Goal: Check status: Check status

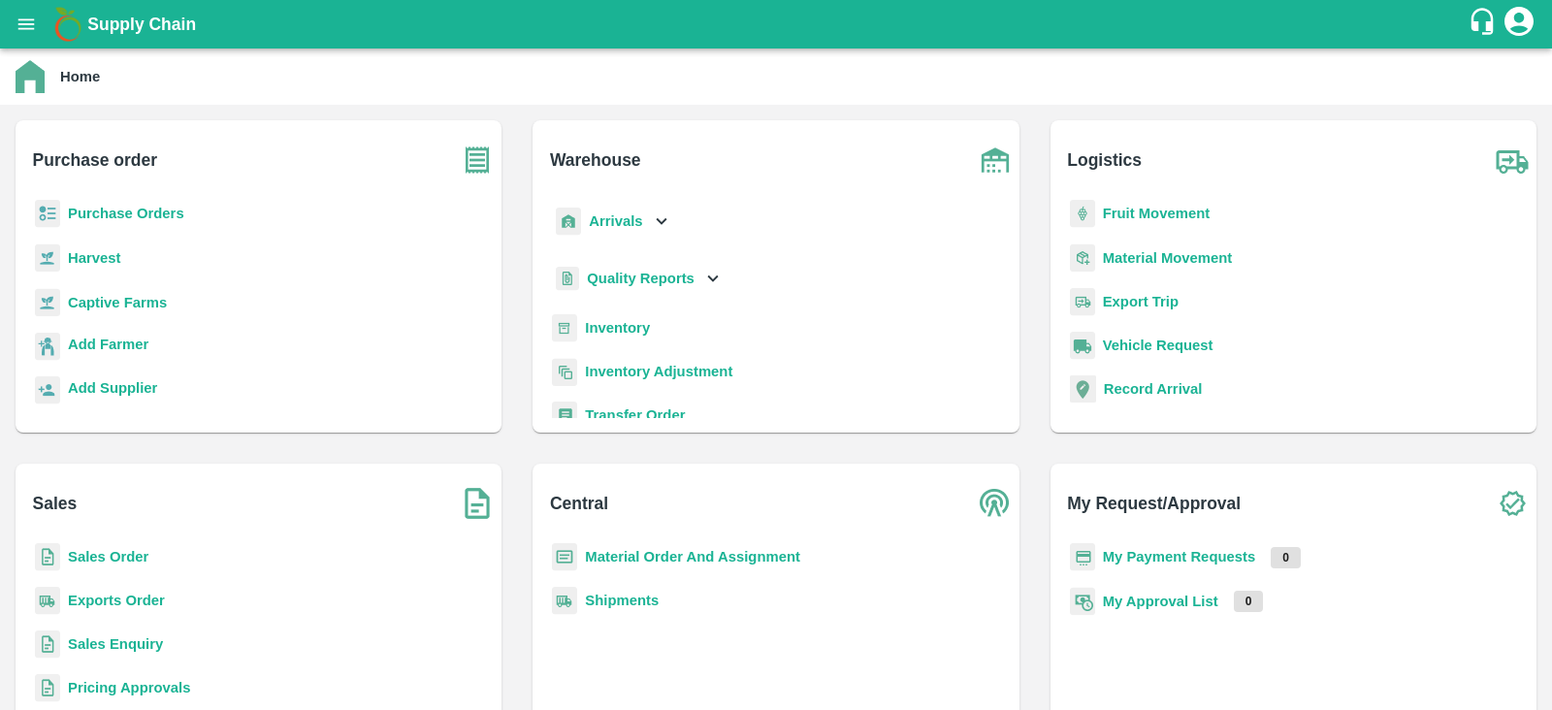
click at [126, 218] on b "Purchase Orders" at bounding box center [126, 214] width 116 height 16
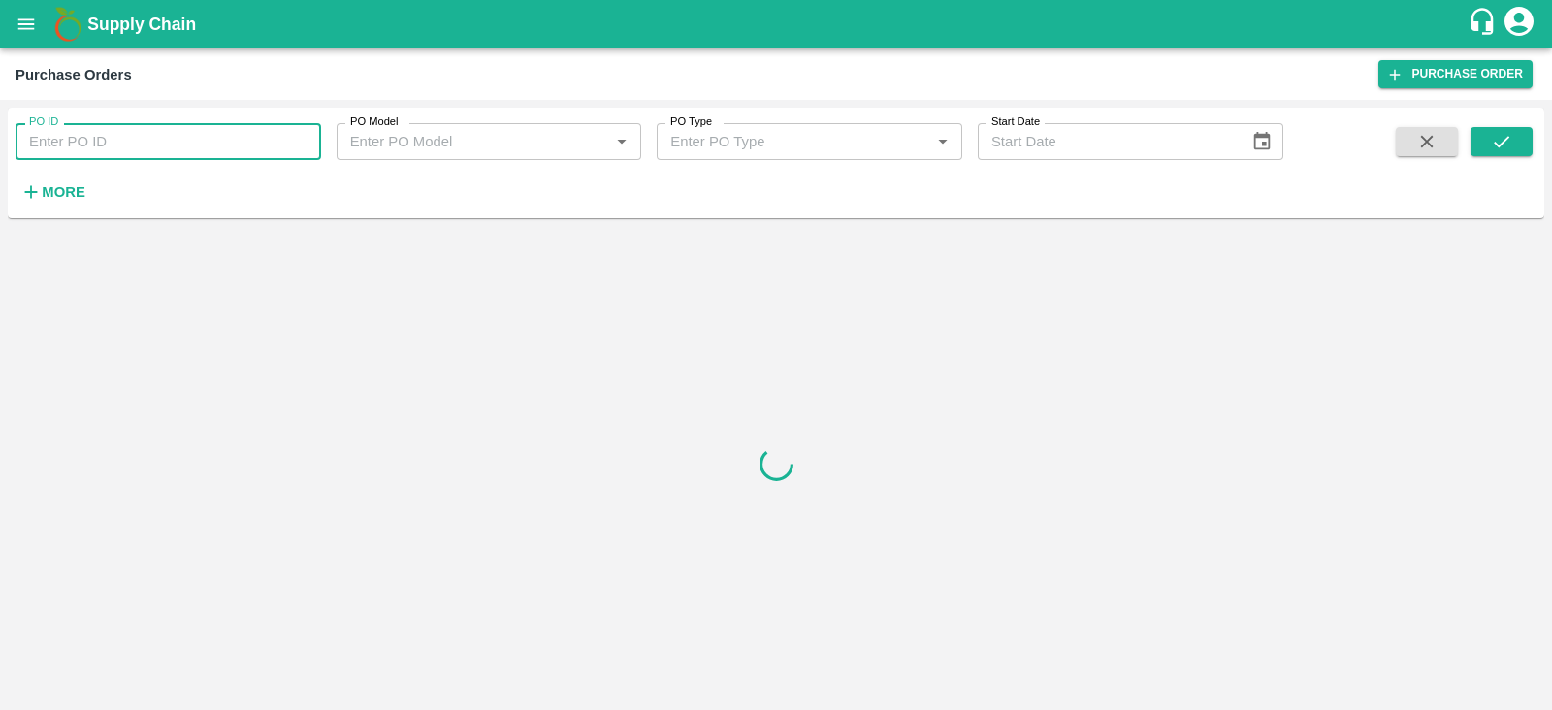
click at [153, 141] on input "PO ID" at bounding box center [169, 141] width 306 height 37
type input "101066"
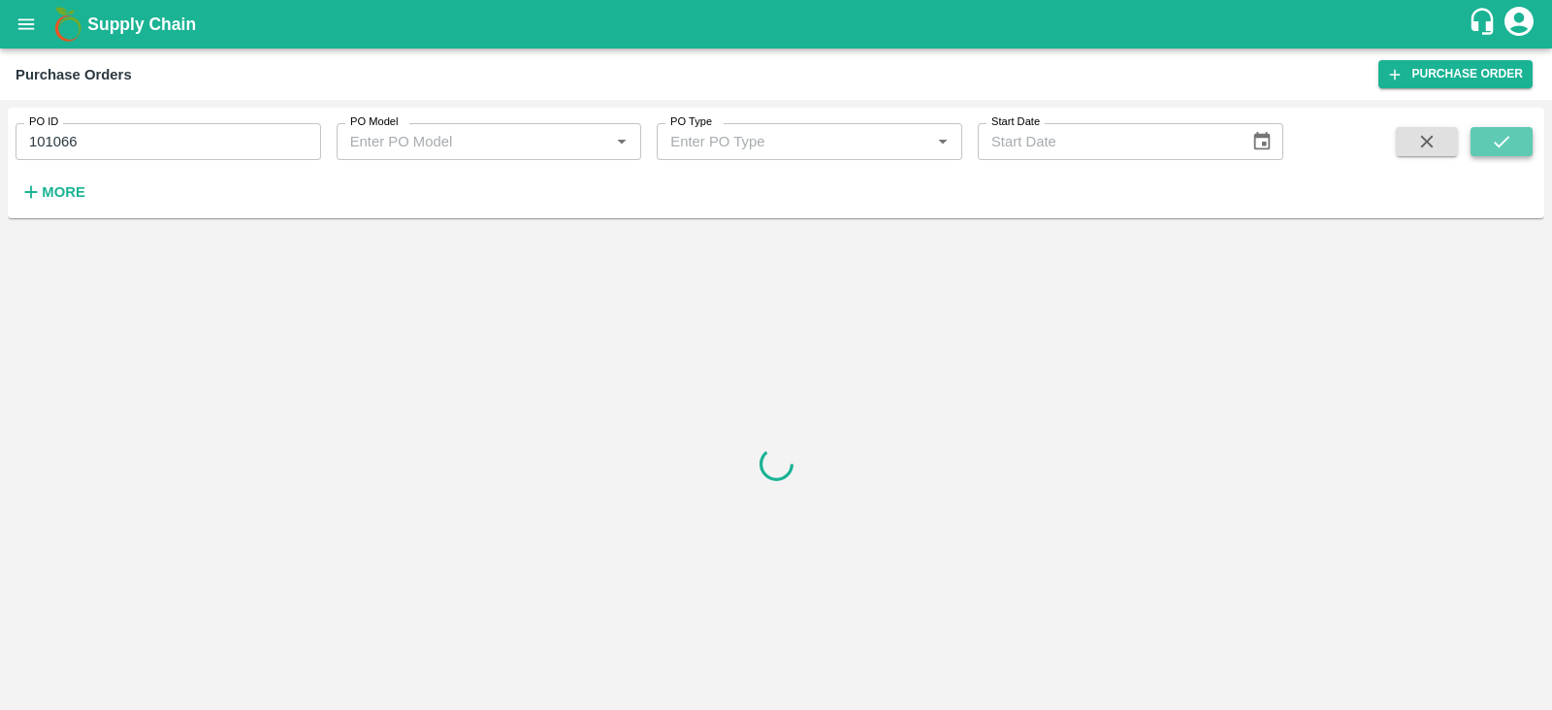
click at [1504, 146] on icon "submit" at bounding box center [1501, 141] width 21 height 21
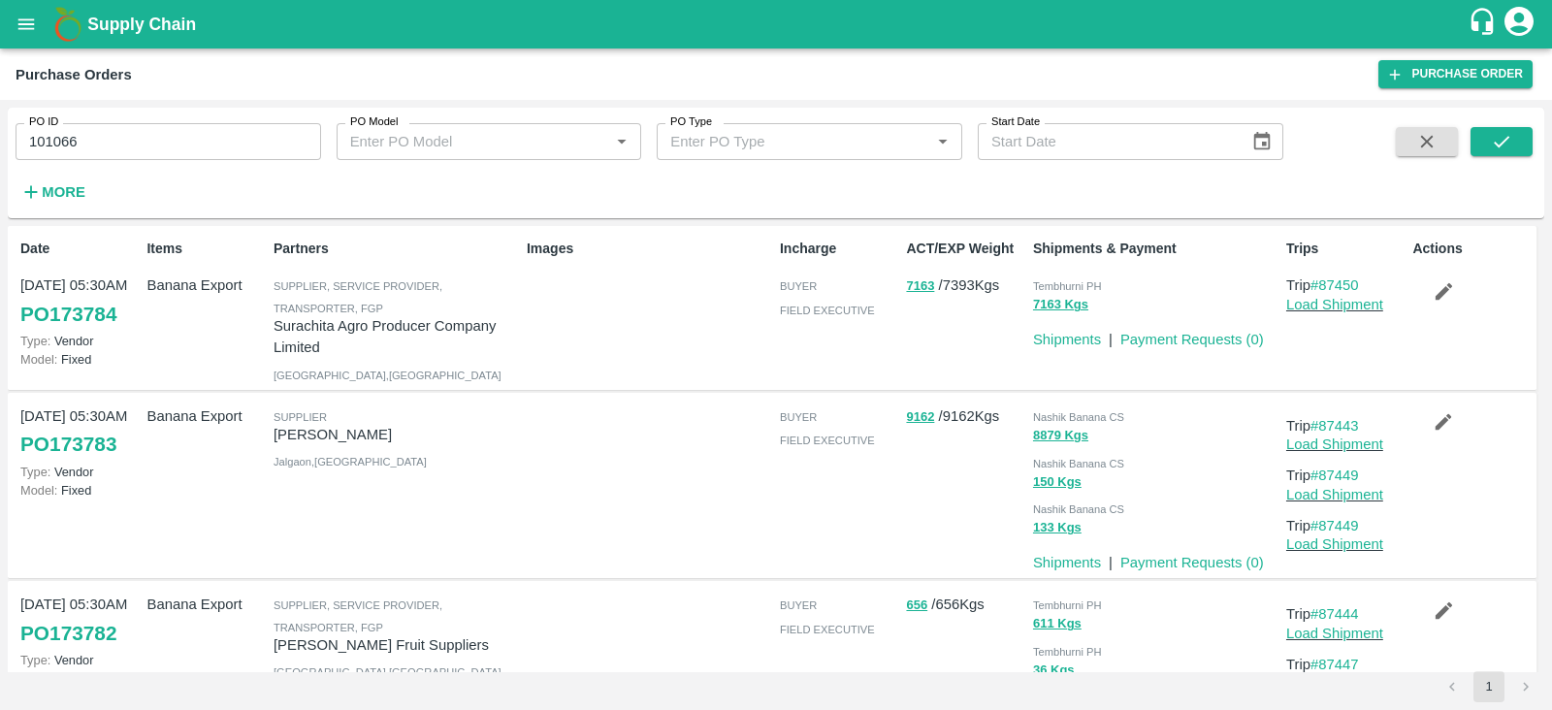
click at [131, 152] on input "101066" at bounding box center [169, 141] width 306 height 37
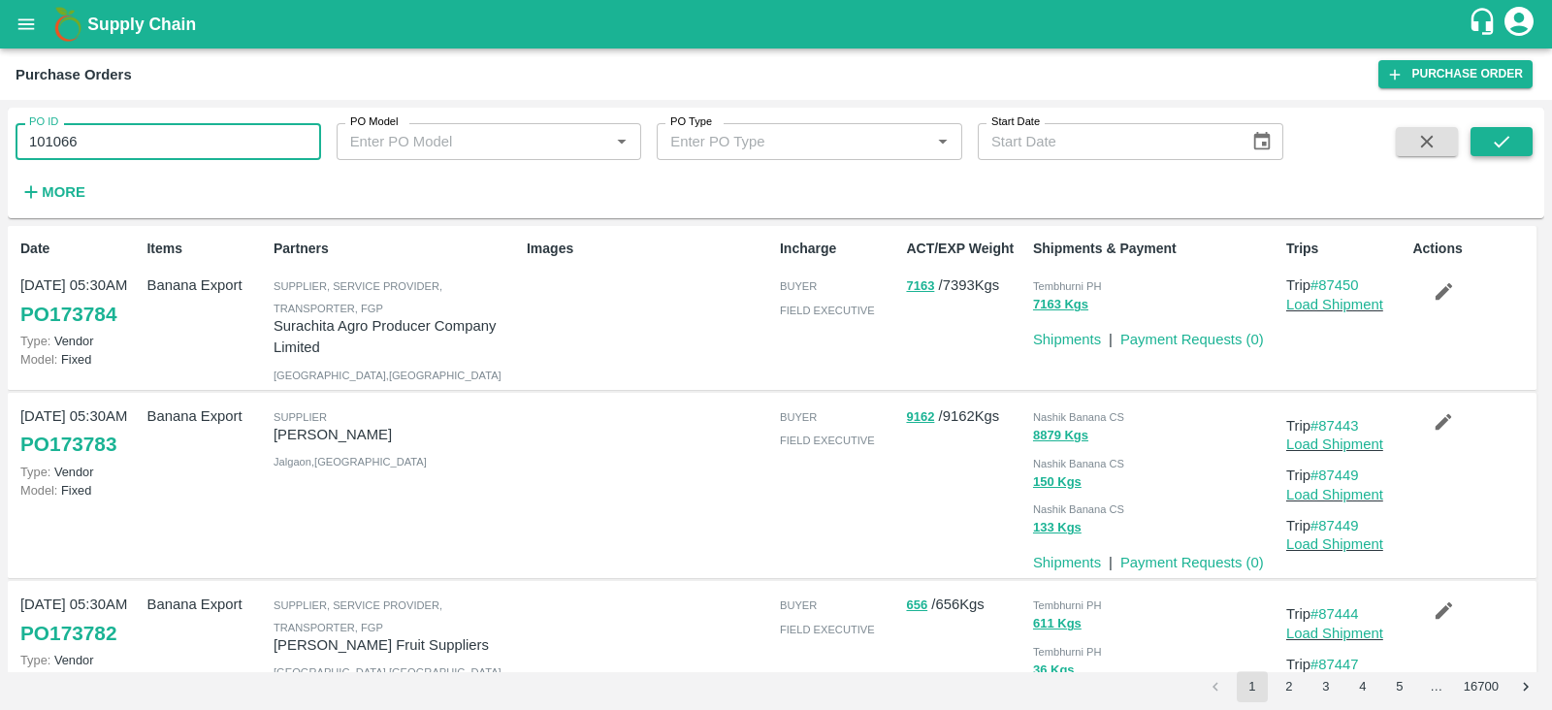
click at [1515, 138] on button "submit" at bounding box center [1502, 141] width 62 height 29
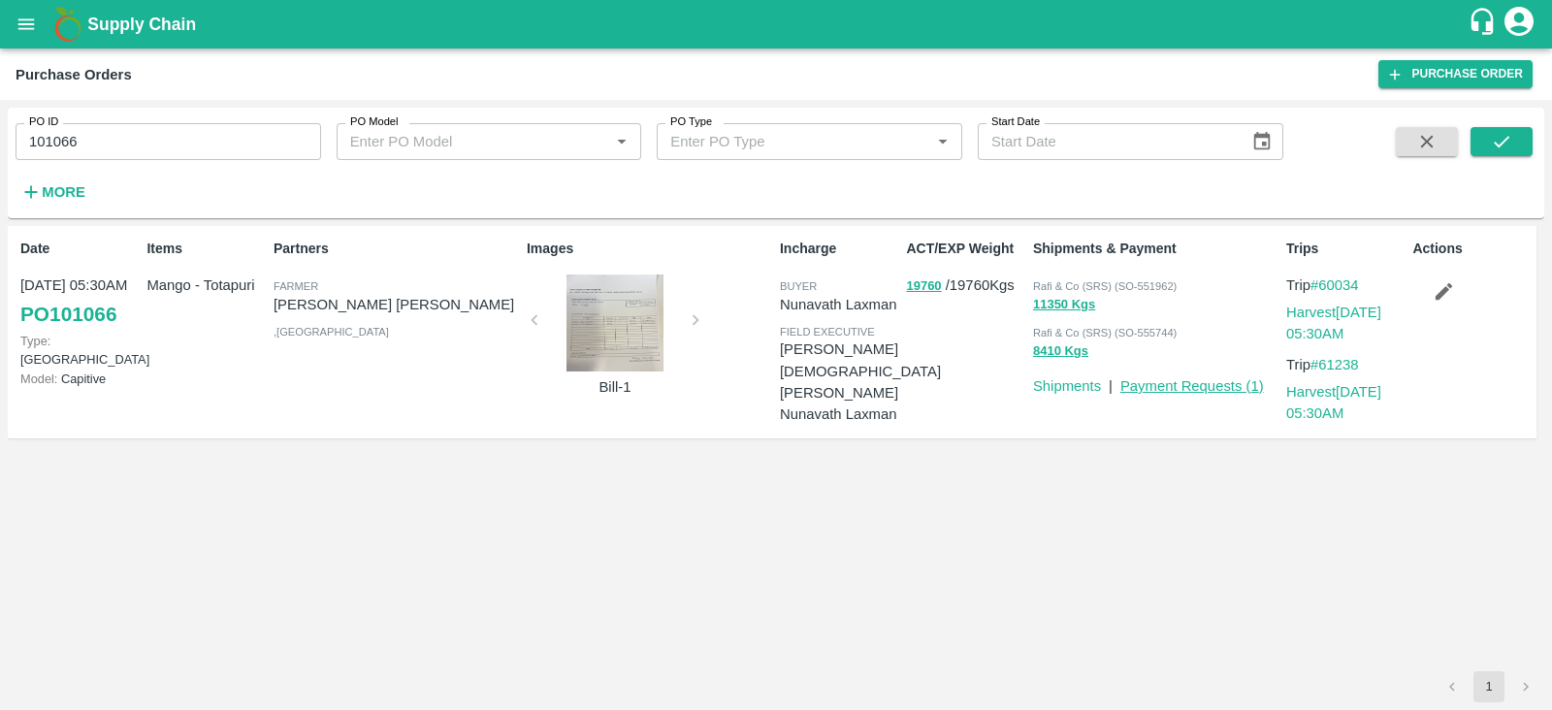
click at [1196, 383] on link "Payment Requests ( 1 )" at bounding box center [1192, 386] width 144 height 16
click at [470, 124] on div "PO Model   *" at bounding box center [490, 141] width 306 height 37
click at [1072, 385] on link "Shipments" at bounding box center [1067, 386] width 68 height 16
click at [804, 351] on p "SHAIK MOHAMMED YOUSUF" at bounding box center [860, 371] width 161 height 65
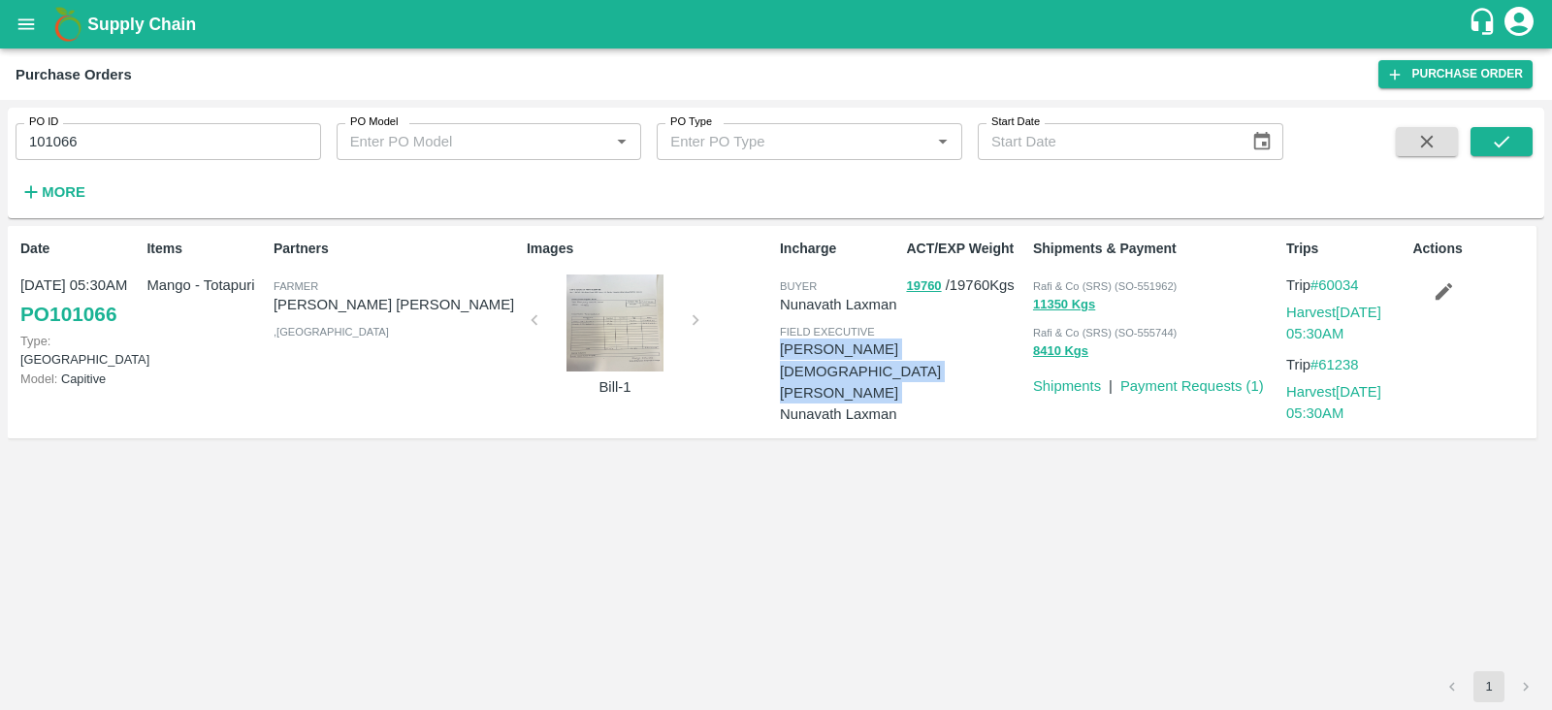
click at [804, 351] on p "SHAIK MOHAMMED YOUSUF" at bounding box center [860, 371] width 161 height 65
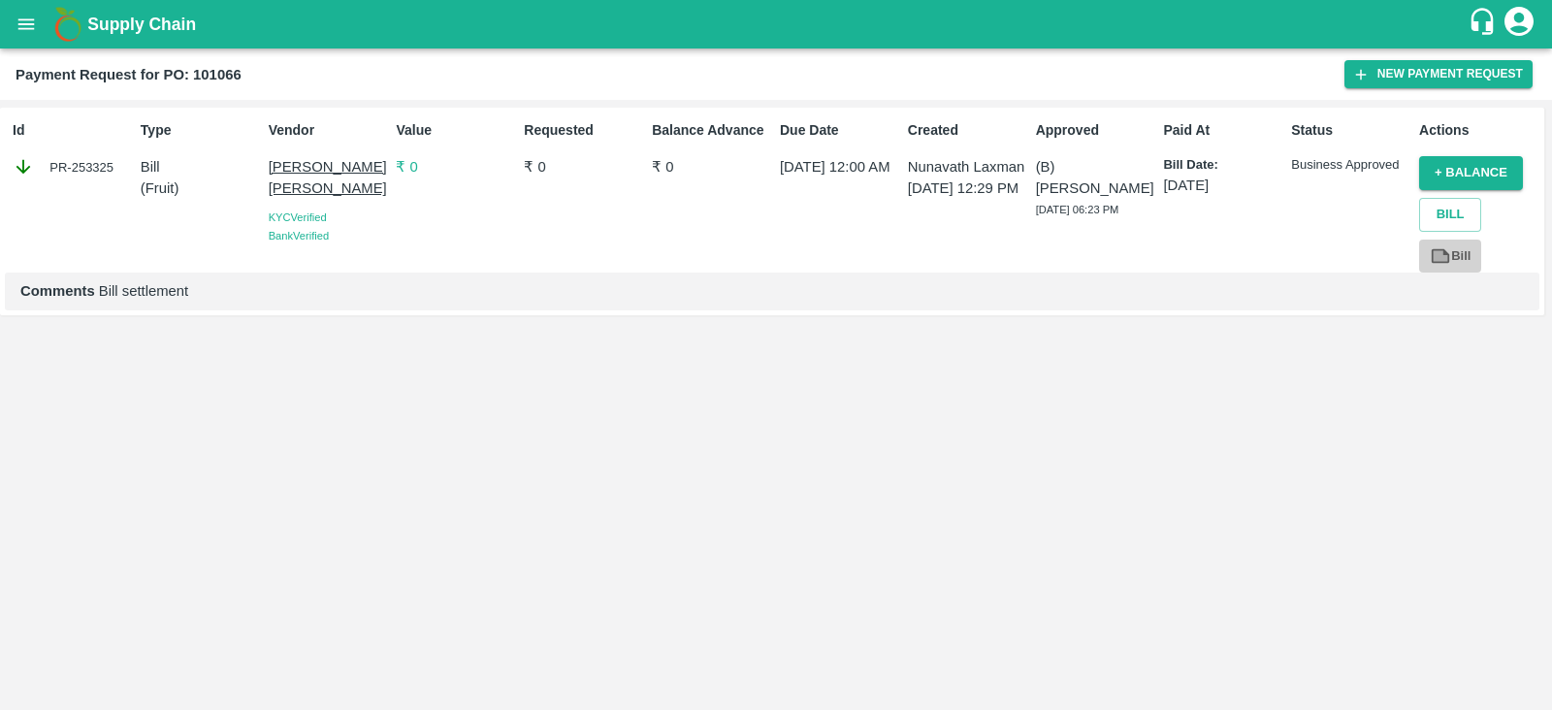
click at [1444, 258] on icon at bounding box center [1441, 255] width 15 height 11
